Goal: Task Accomplishment & Management: Complete application form

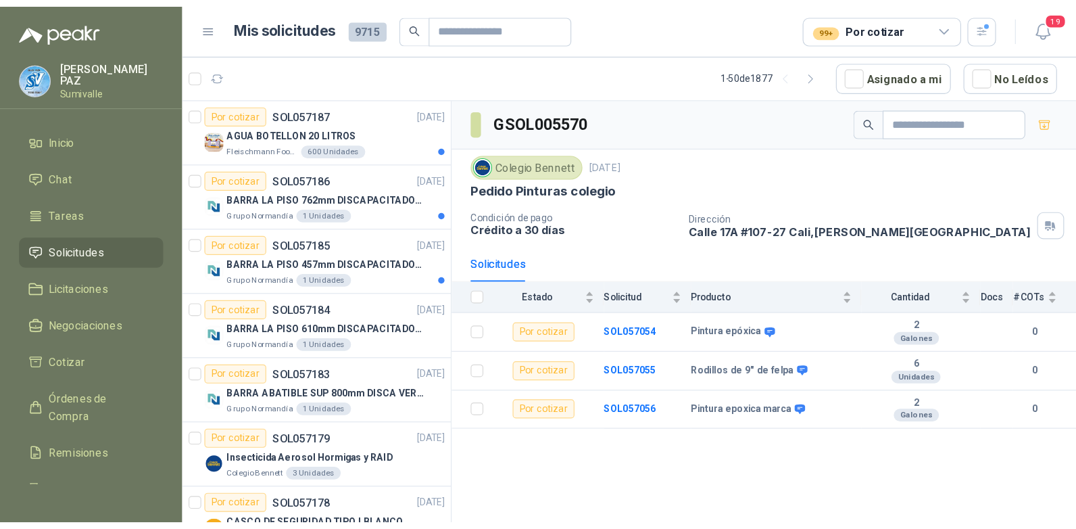
scroll to position [473, 0]
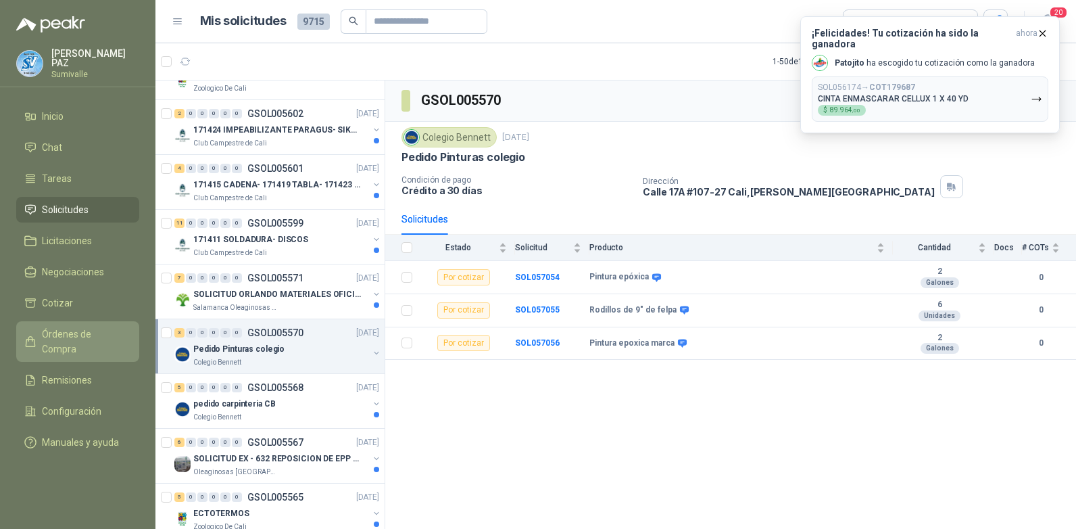
click at [102, 323] on link "Órdenes de Compra" at bounding box center [77, 341] width 123 height 41
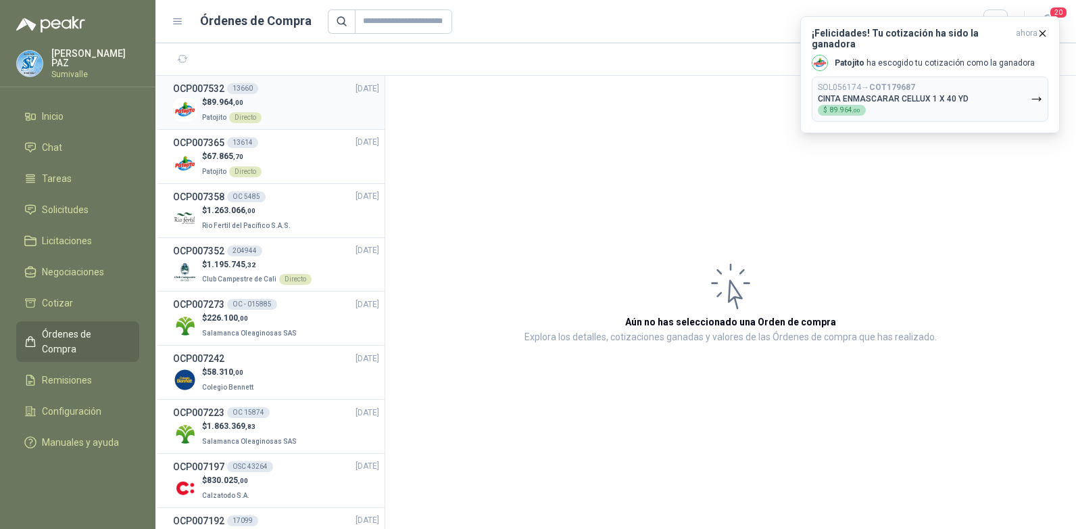
click at [267, 113] on div "$ 89.964 ,00 Patojito Directo" at bounding box center [276, 110] width 206 height 28
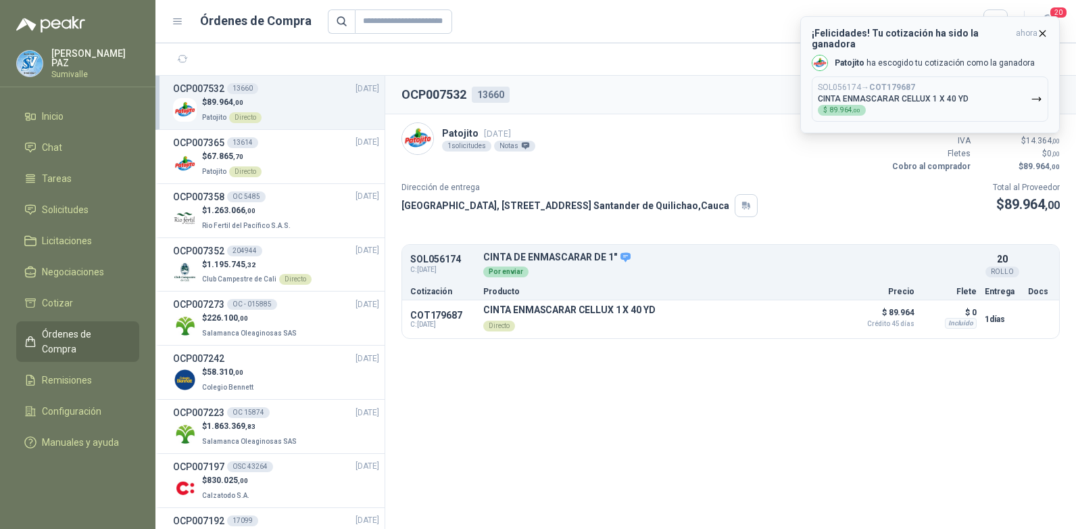
click at [918, 32] on icon "button" at bounding box center [1042, 33] width 11 height 11
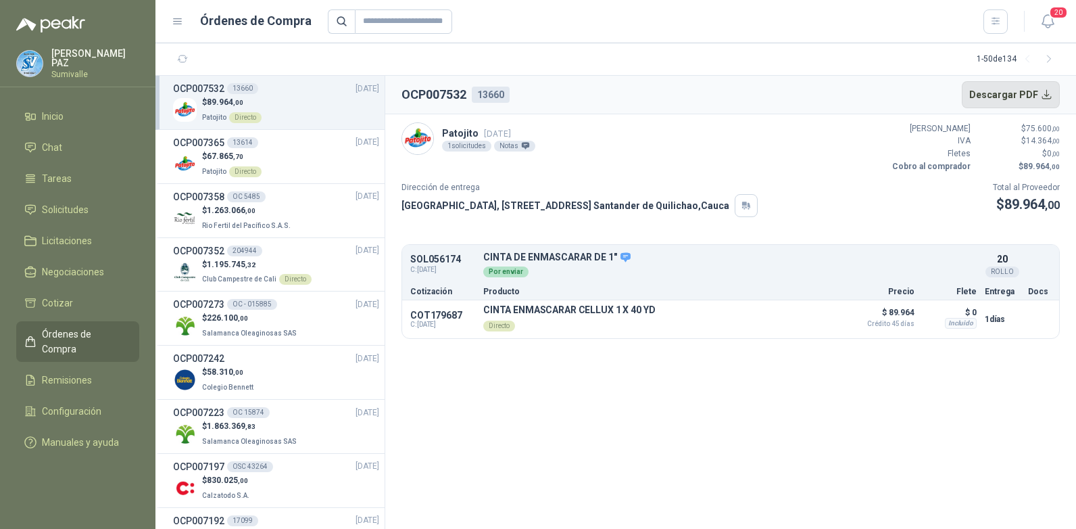
click at [918, 98] on button "Descargar PDF" at bounding box center [1011, 94] width 99 height 27
click at [227, 154] on span "67.865 ,70" at bounding box center [225, 155] width 37 height 9
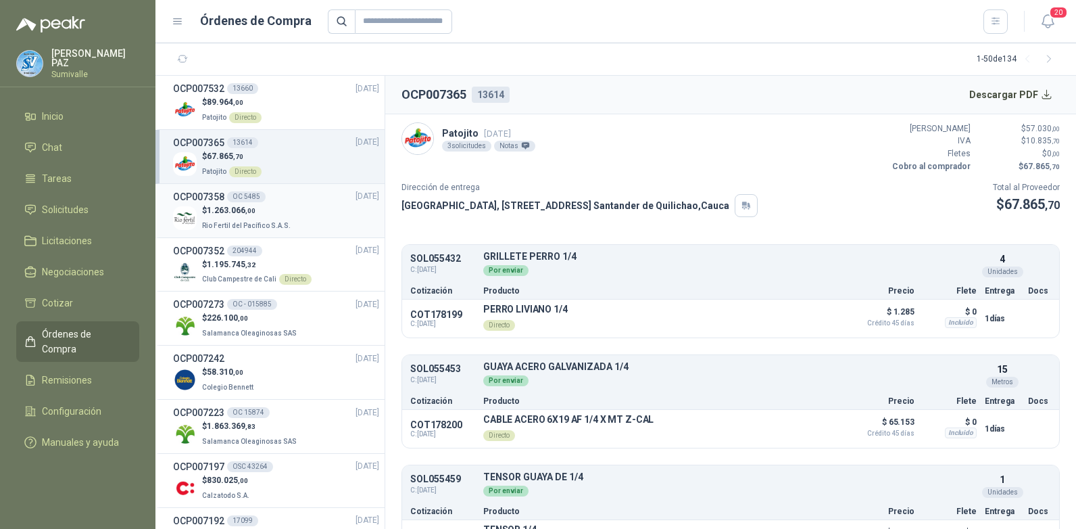
click at [231, 218] on p "Rio Fertil del Pacífico S.A.S." at bounding box center [247, 224] width 91 height 15
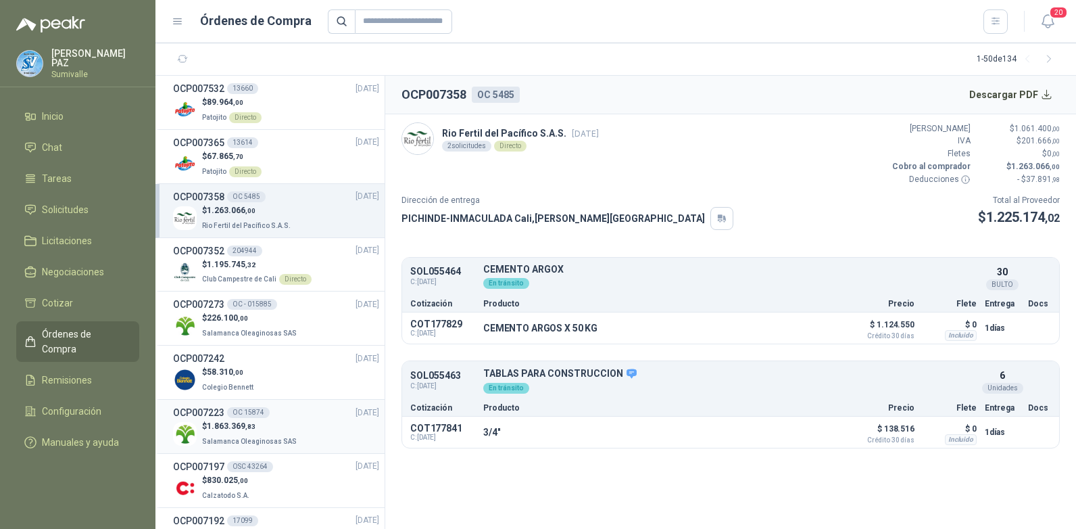
click at [207, 423] on p "$ 1.863.369 ,83" at bounding box center [250, 426] width 97 height 13
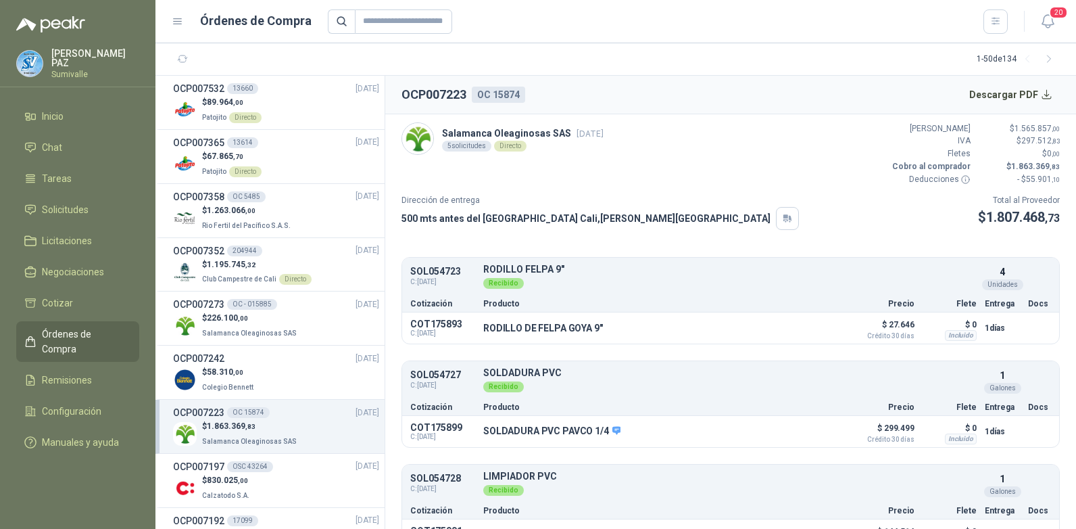
scroll to position [237, 0]
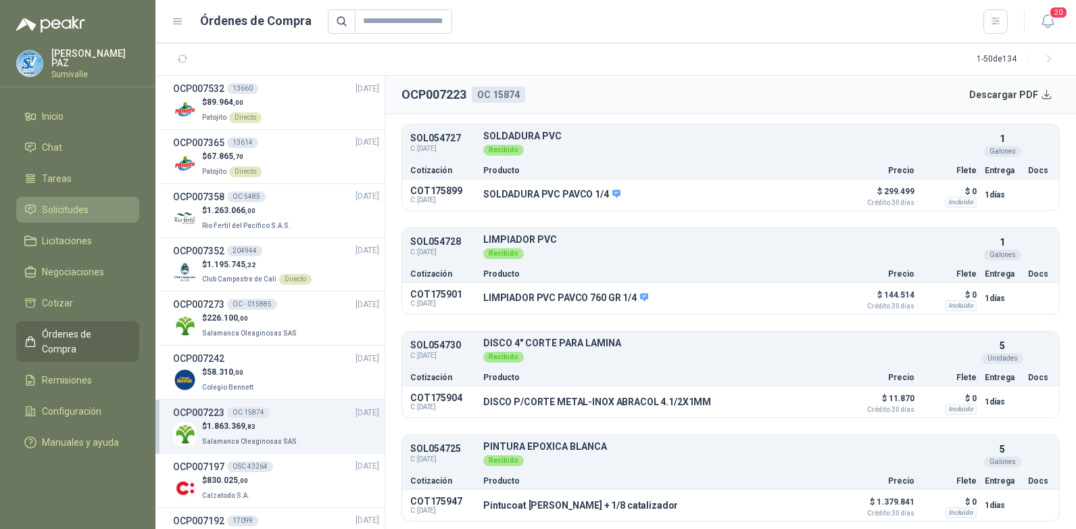
click at [72, 209] on span "Solicitudes" at bounding box center [65, 209] width 47 height 15
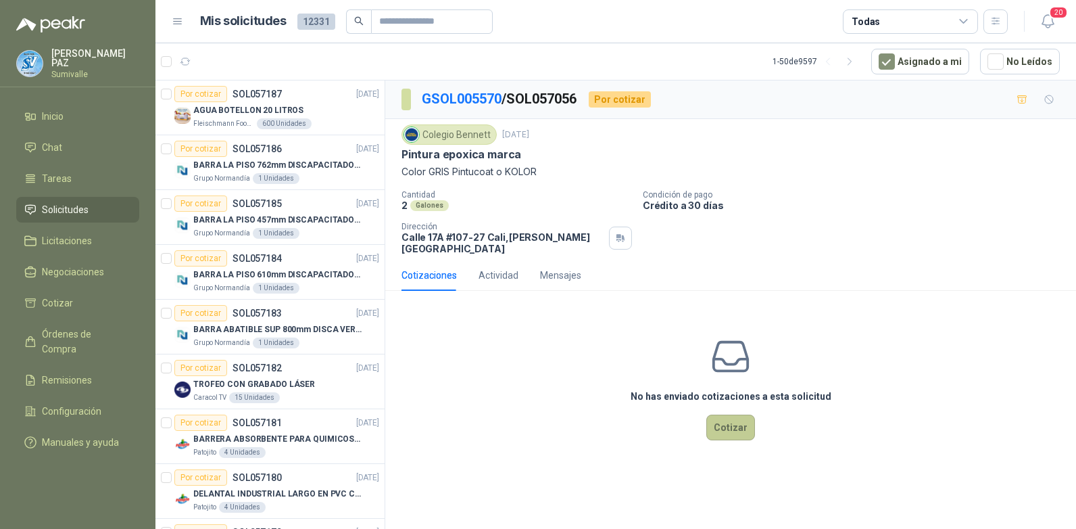
click at [728, 414] on button "Cotizar" at bounding box center [731, 427] width 49 height 26
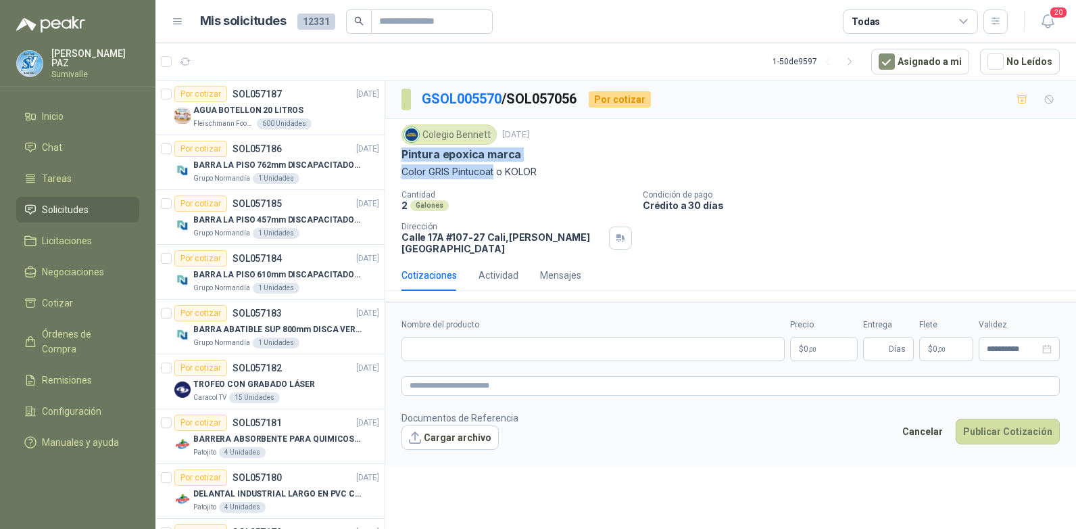
drag, startPoint x: 400, startPoint y: 151, endPoint x: 496, endPoint y: 173, distance: 98.4
click at [496, 173] on div "Colegio Bennett 23 sept, 2025 Pintura epoxica marca Color GRIS Pintucoat o KOLO…" at bounding box center [730, 189] width 691 height 141
copy div "Pintura epoxica marca Color GRIS Pintucoat"
click at [459, 350] on input "Nombre del producto" at bounding box center [593, 349] width 383 height 24
paste input "**********"
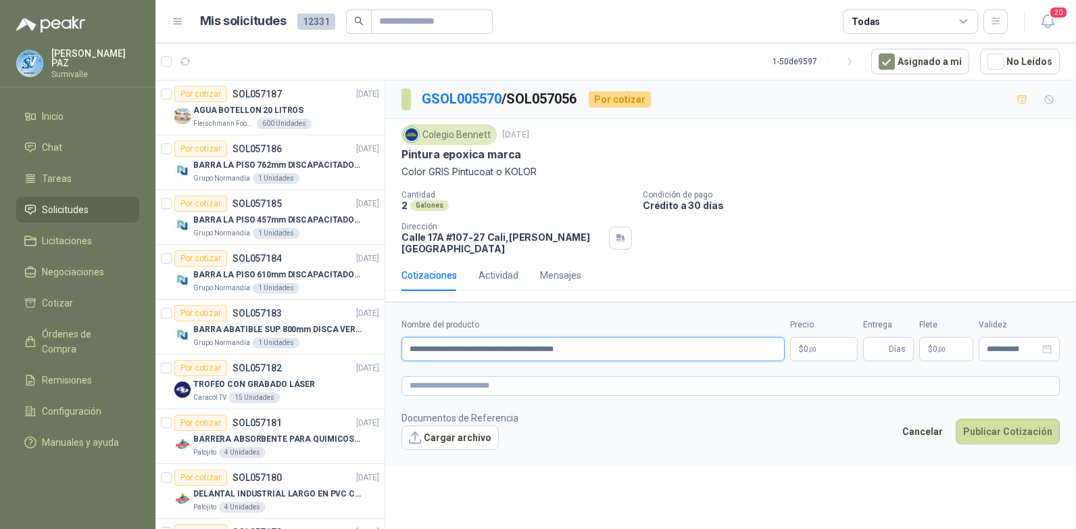
type input "**********"
click at [804, 345] on span "0 ,00" at bounding box center [810, 349] width 13 height 8
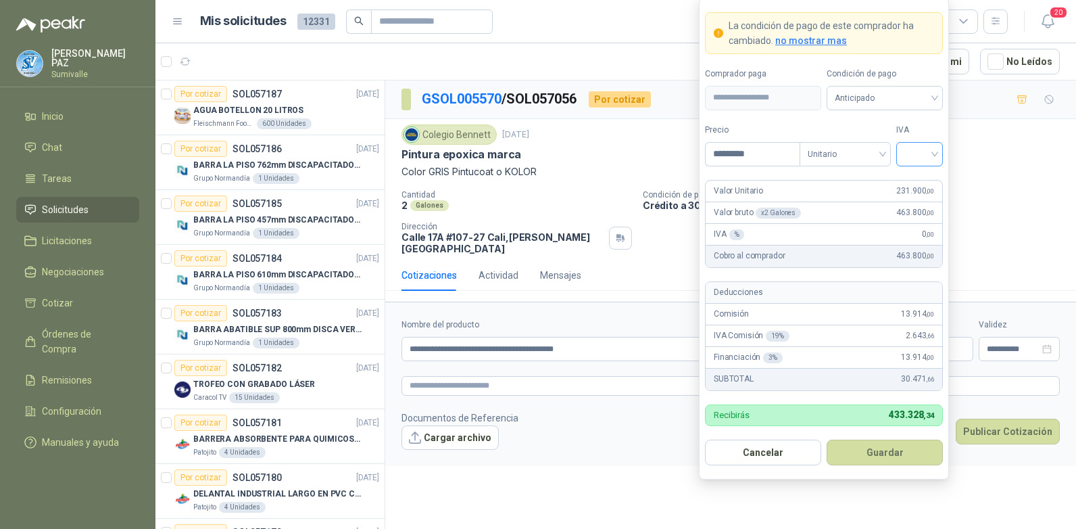
type input "*********"
click at [921, 149] on input "search" at bounding box center [920, 153] width 30 height 20
click at [922, 177] on div "19%" at bounding box center [919, 181] width 25 height 15
click at [886, 98] on span "Anticipado" at bounding box center [885, 98] width 100 height 20
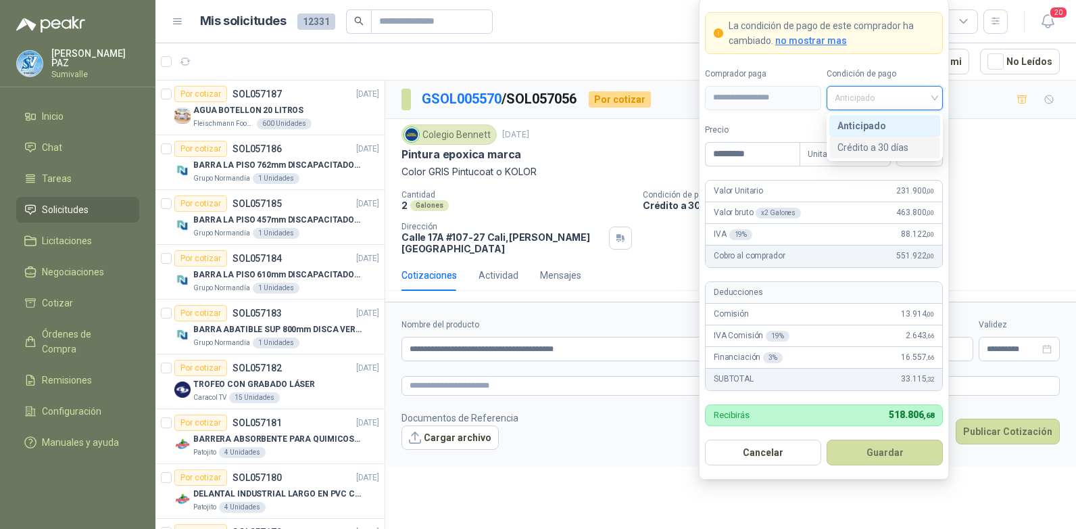
click at [879, 145] on div "Crédito a 30 días" at bounding box center [885, 147] width 95 height 15
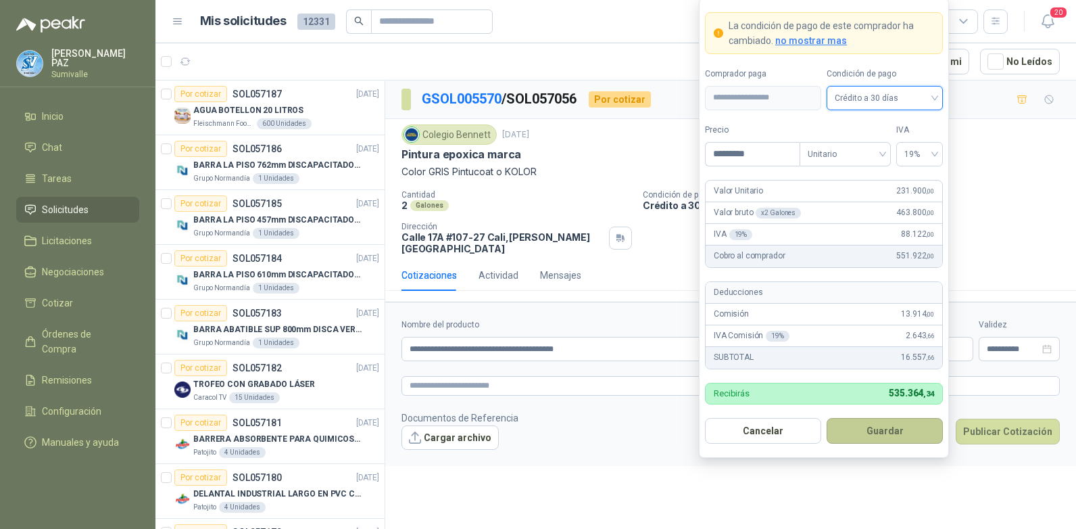
click at [886, 440] on button "Guardar" at bounding box center [885, 431] width 116 height 26
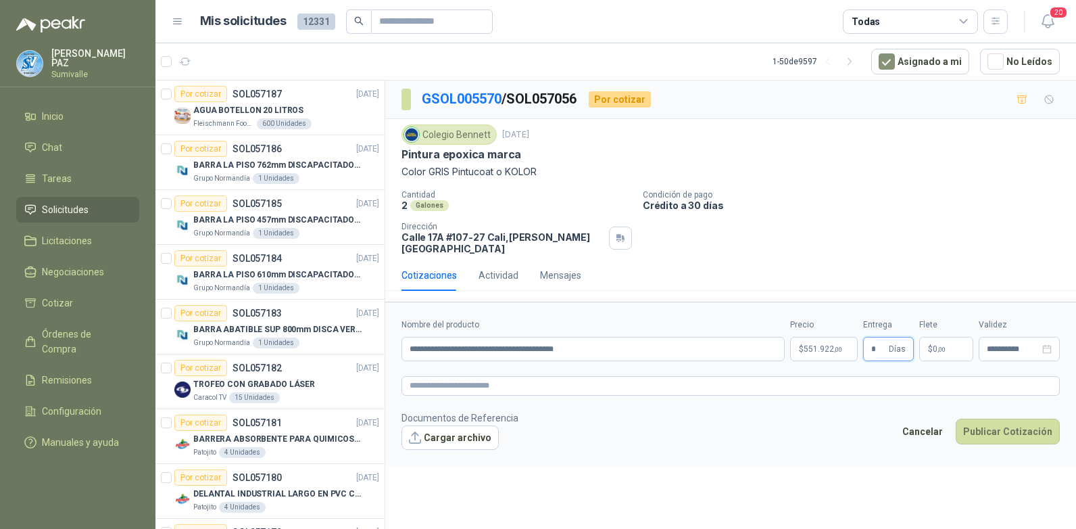
type input "*"
click at [948, 346] on p "$ 0 ,00" at bounding box center [947, 349] width 54 height 24
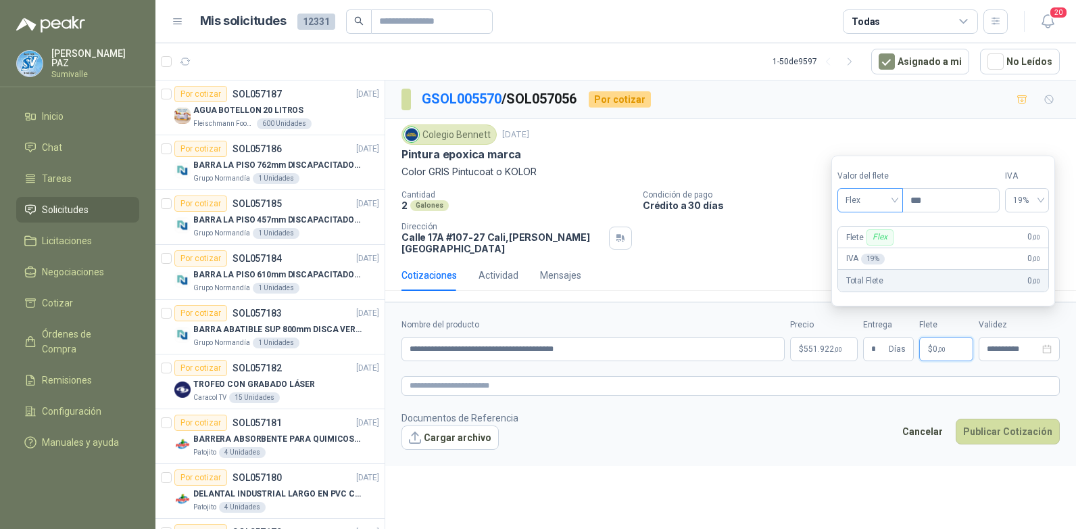
click at [874, 194] on span "Flex" at bounding box center [870, 200] width 49 height 20
click at [865, 244] on div "Incluido" at bounding box center [872, 250] width 47 height 15
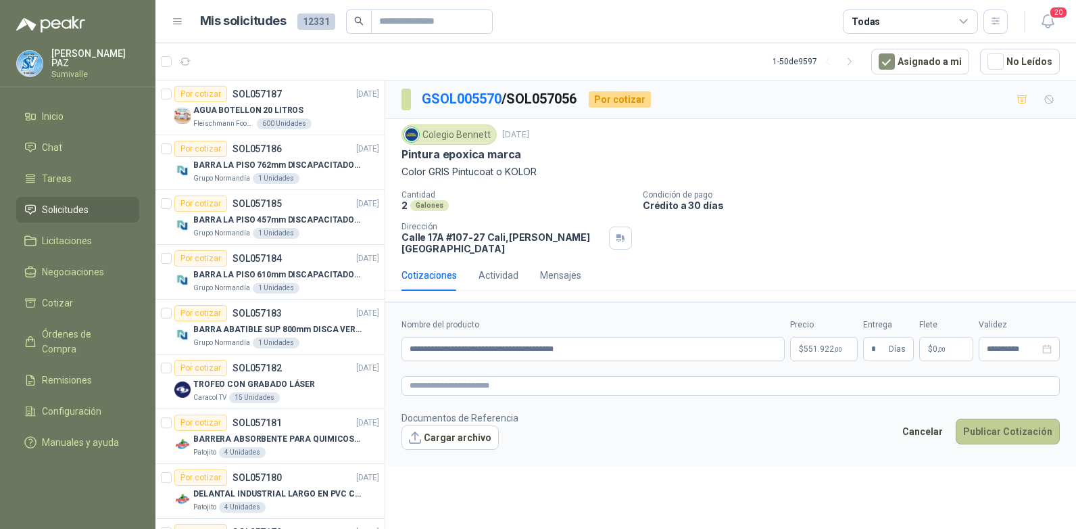
click at [1004, 430] on button "Publicar Cotización" at bounding box center [1008, 432] width 104 height 26
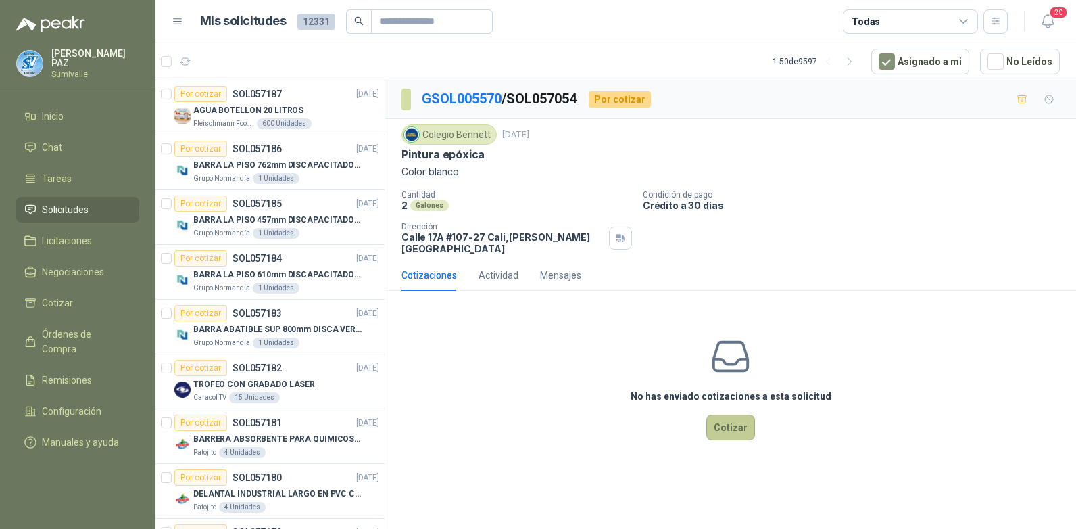
click at [743, 414] on button "Cotizar" at bounding box center [731, 427] width 49 height 26
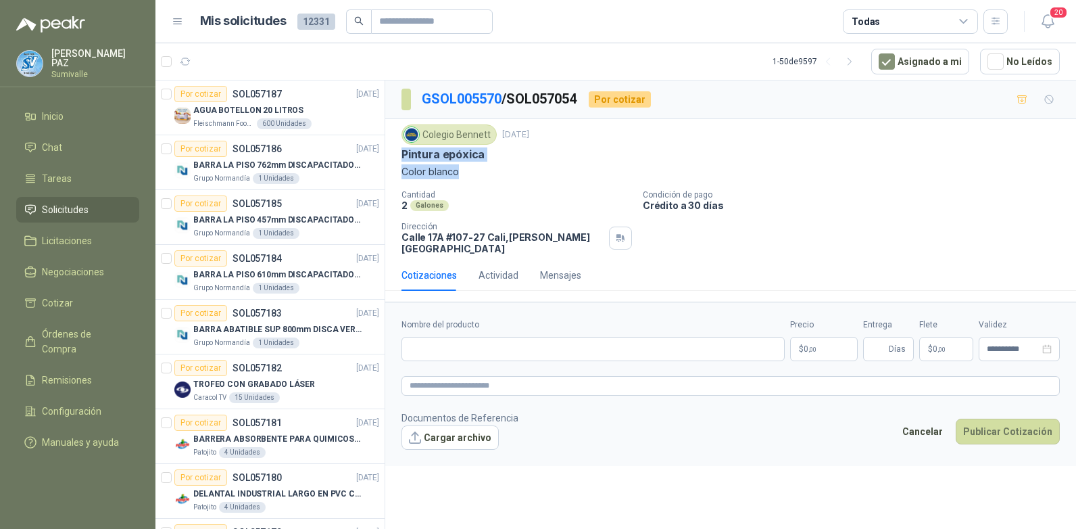
drag, startPoint x: 402, startPoint y: 155, endPoint x: 469, endPoint y: 179, distance: 71.0
click at [469, 179] on div "Colegio Bennett 23 sept, 2025 Pintura epóxica Color blanco" at bounding box center [731, 151] width 659 height 55
copy div "Pintura epóxica Color blanco"
click at [444, 341] on input "Nombre del producto" at bounding box center [593, 349] width 383 height 24
paste input "**********"
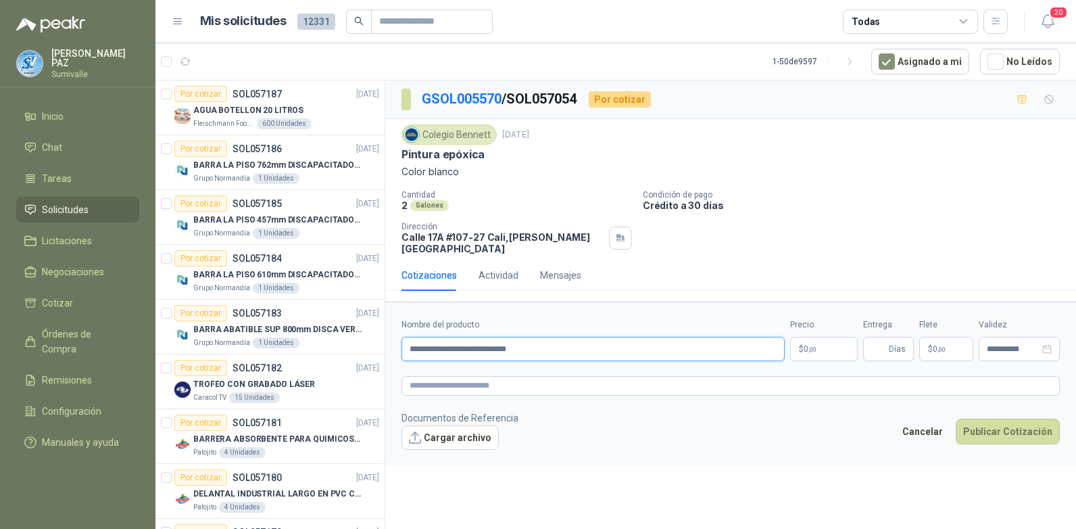
type input "**********"
click at [823, 337] on body "JUAN CAMILO PAZ Sumivalle Inicio Chat Tareas Solicitudes Licitaciones Negociaci…" at bounding box center [538, 264] width 1076 height 529
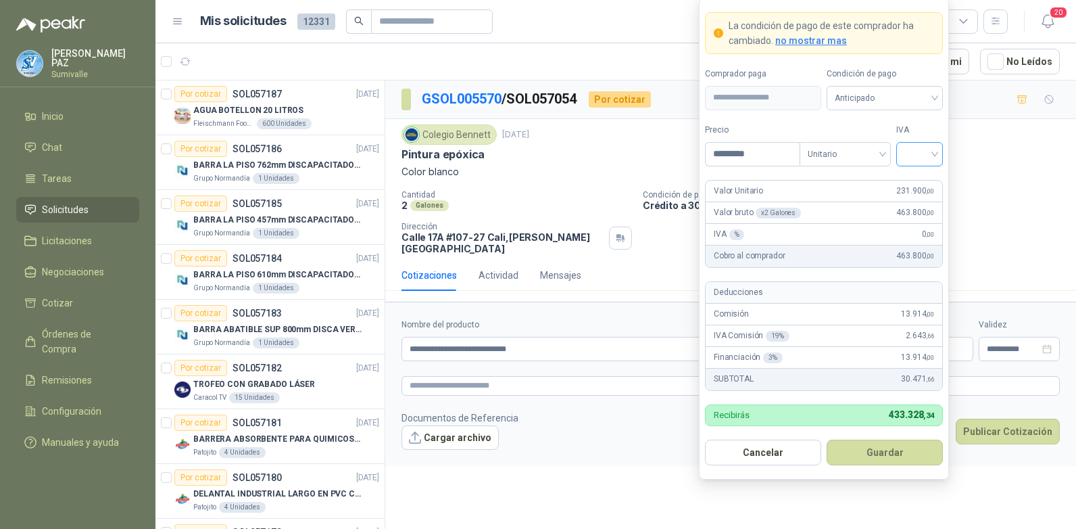
type input "*********"
click at [929, 143] on input "search" at bounding box center [920, 153] width 30 height 20
click at [918, 179] on div "19%" at bounding box center [919, 181] width 25 height 15
click at [896, 84] on div "Condición de pago Anticipado" at bounding box center [885, 89] width 116 height 43
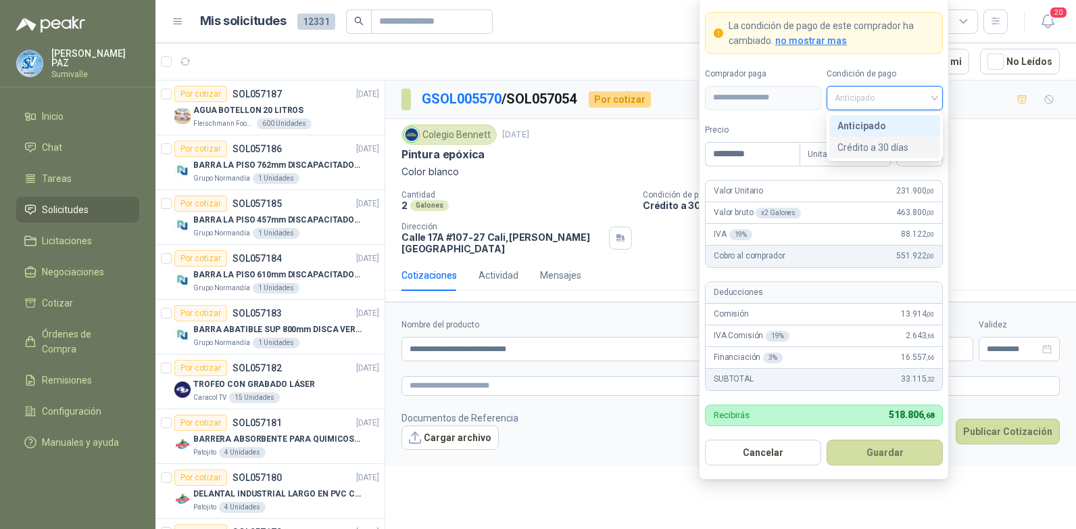
click at [880, 147] on div "Crédito a 30 días" at bounding box center [885, 147] width 95 height 15
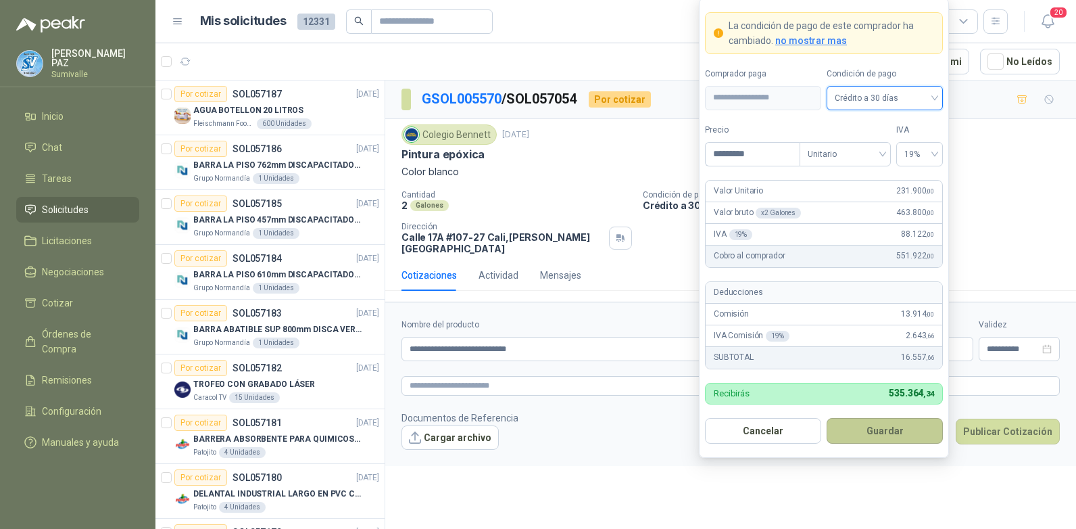
click at [896, 429] on button "Guardar" at bounding box center [885, 431] width 116 height 26
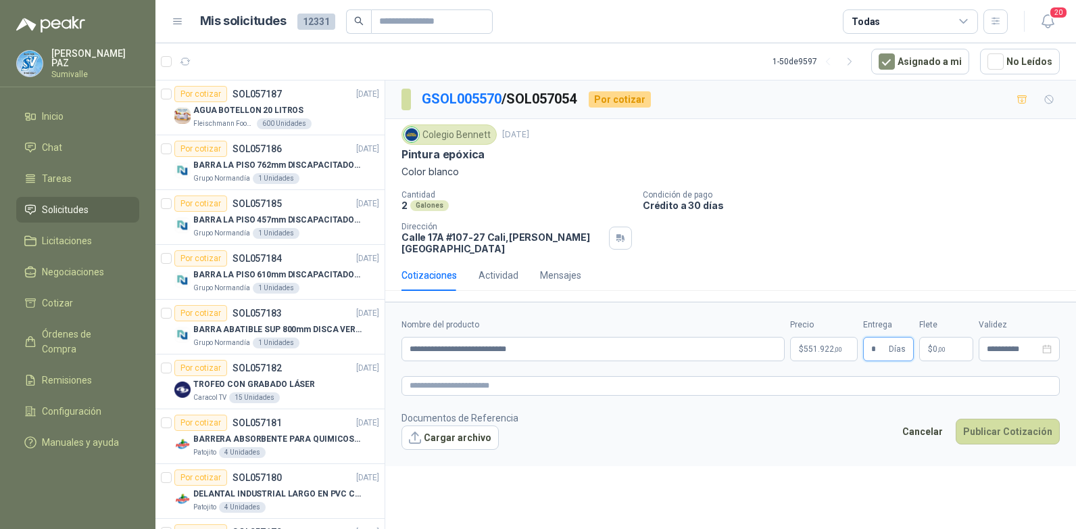
type input "*"
click at [953, 352] on form "**********" at bounding box center [730, 384] width 691 height 164
click at [943, 346] on span ",00" at bounding box center [942, 349] width 8 height 7
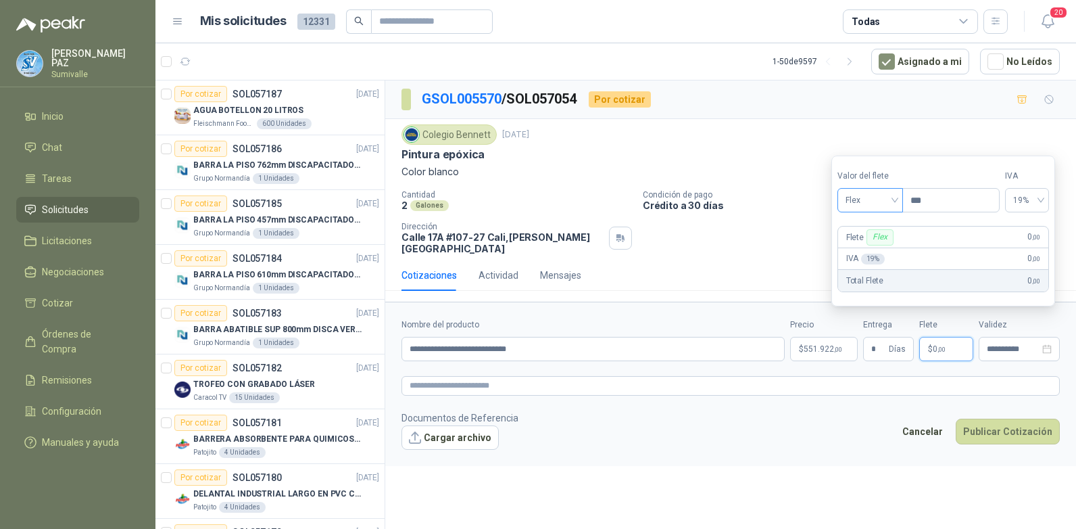
click at [886, 204] on span "Flex" at bounding box center [870, 200] width 49 height 20
click at [864, 246] on div "Incluido" at bounding box center [872, 250] width 47 height 15
click at [1023, 422] on button "Publicar Cotización" at bounding box center [1008, 432] width 104 height 26
